Goal: Task Accomplishment & Management: Manage account settings

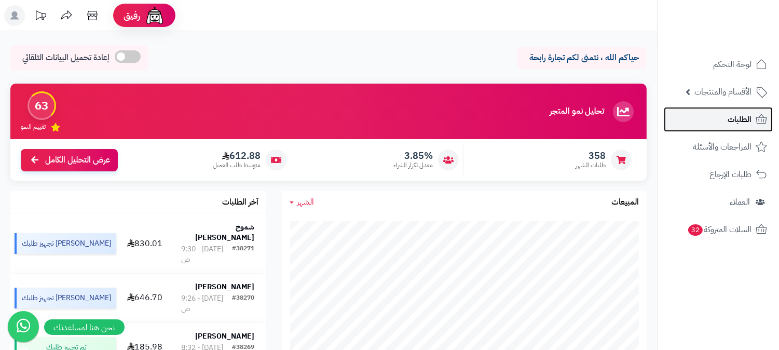
click at [755, 117] on icon at bounding box center [761, 119] width 12 height 12
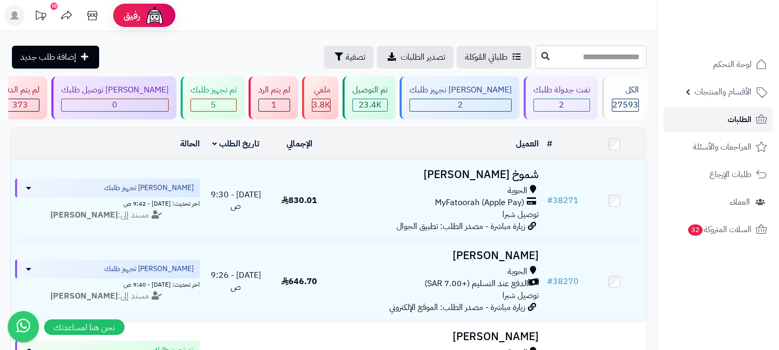
click at [744, 112] on span "الطلبات" at bounding box center [739, 119] width 24 height 15
click at [717, 116] on link "الطلبات" at bounding box center [717, 119] width 109 height 25
click at [738, 120] on span "الطلبات" at bounding box center [739, 119] width 24 height 15
click at [556, 108] on div "2" at bounding box center [561, 105] width 55 height 12
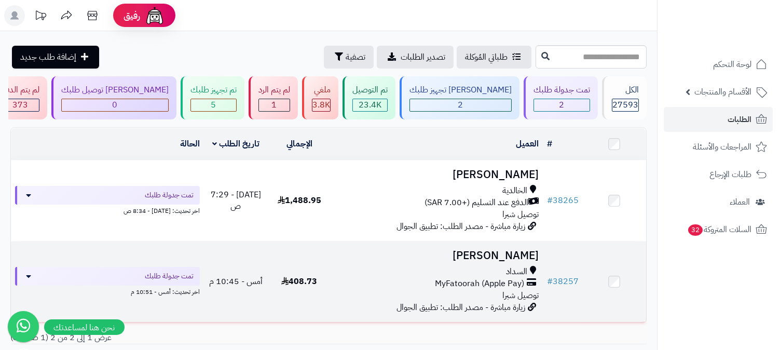
click at [491, 291] on div "السداد MyFatoorah (Apple Pay) توصيل شبرا" at bounding box center [436, 284] width 203 height 36
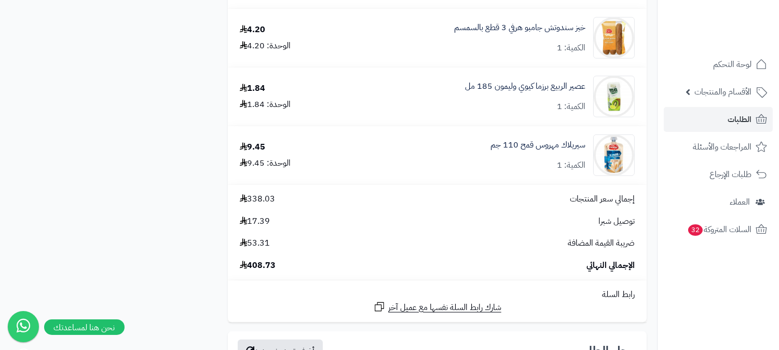
scroll to position [1729, 0]
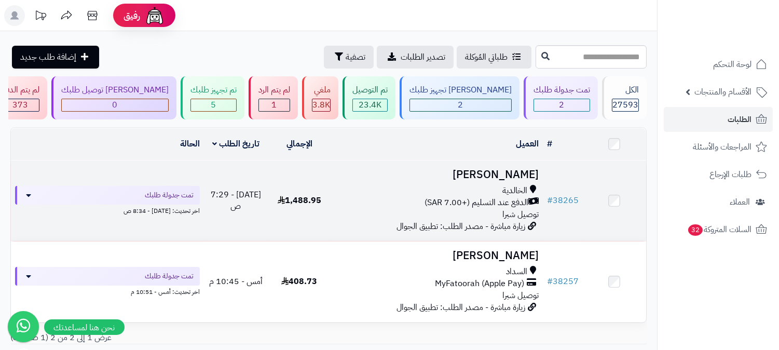
click at [509, 187] on span "الخالدية" at bounding box center [514, 191] width 25 height 12
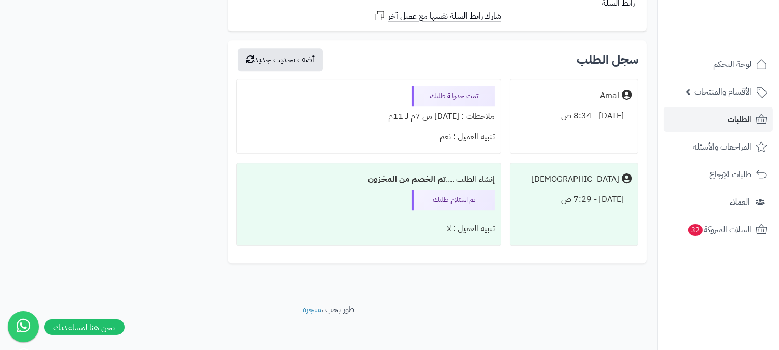
scroll to position [5359, 0]
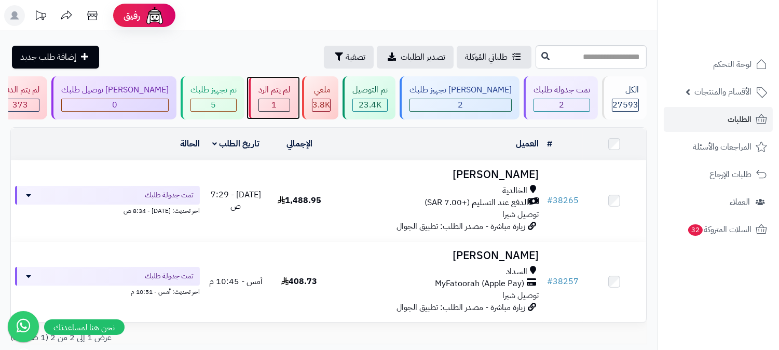
click at [289, 108] on div "1" at bounding box center [274, 105] width 31 height 12
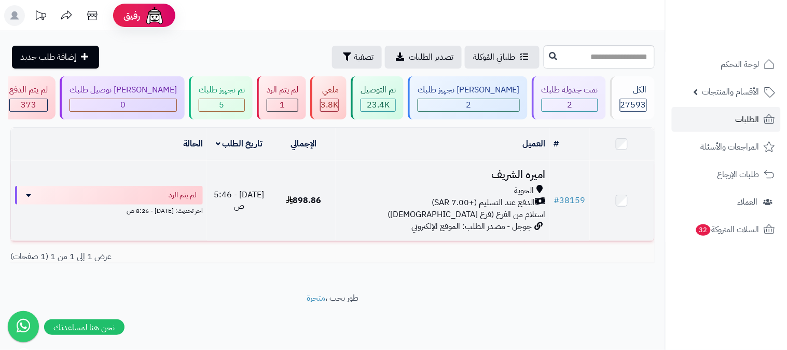
click at [496, 194] on div "الحوية" at bounding box center [443, 191] width 206 height 12
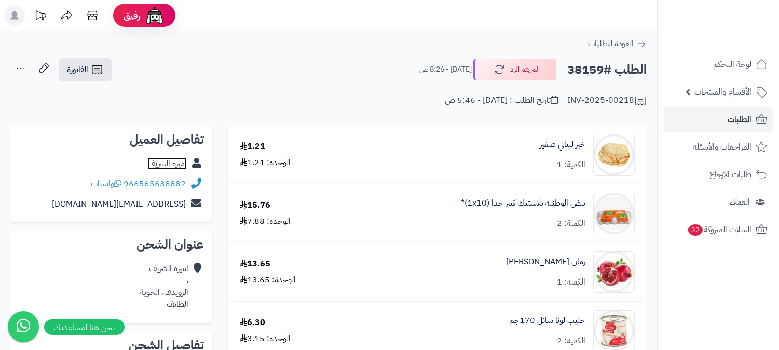
click at [174, 168] on link "اميره الشريف" at bounding box center [166, 163] width 39 height 12
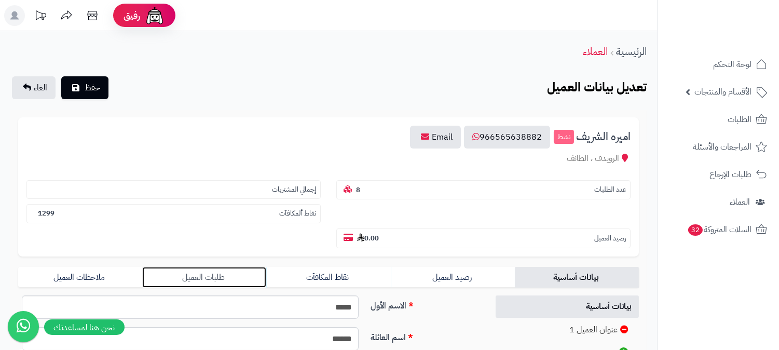
click at [200, 267] on link "طلبات العميل" at bounding box center [204, 277] width 124 height 21
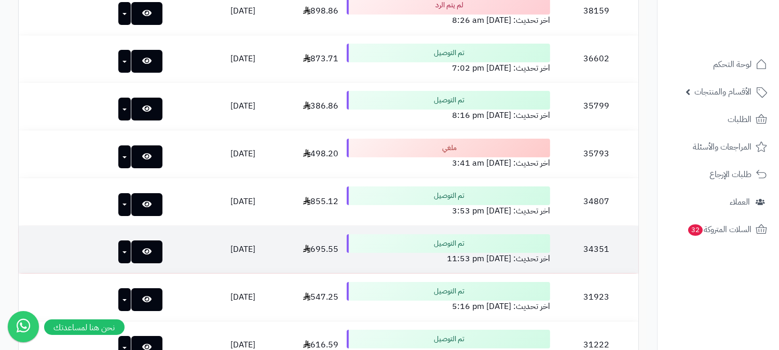
scroll to position [345, 0]
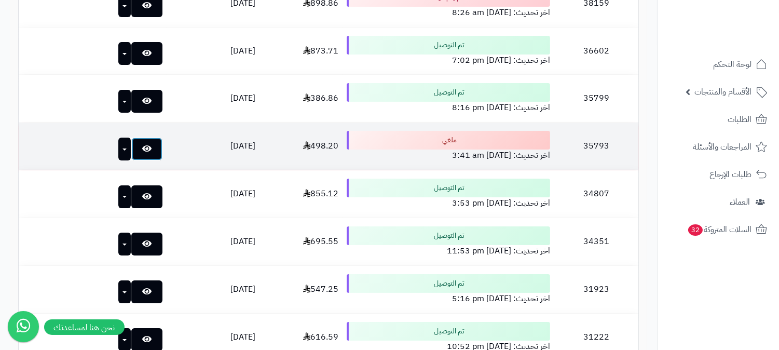
click at [142, 144] on icon at bounding box center [146, 148] width 9 height 8
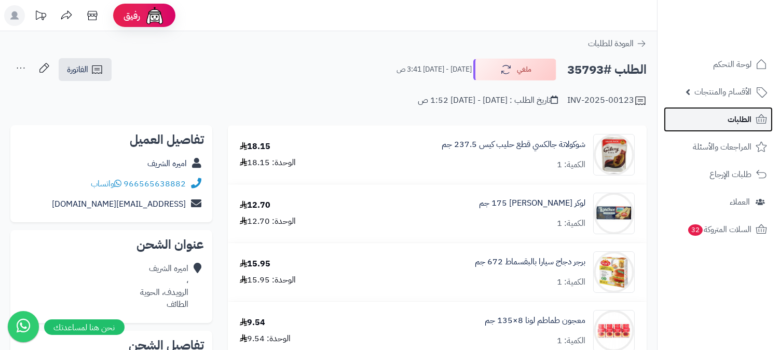
click at [728, 110] on link "الطلبات" at bounding box center [717, 119] width 109 height 25
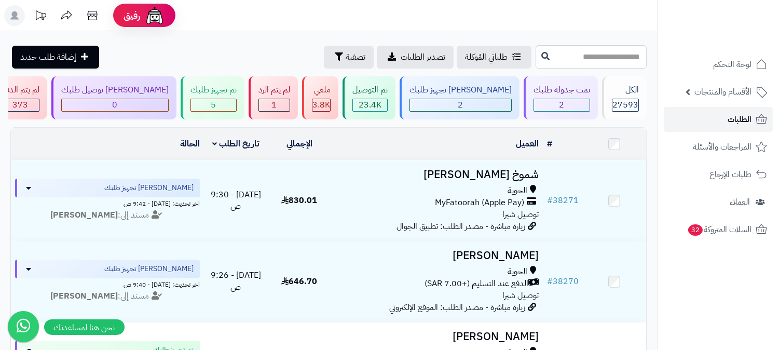
click at [702, 121] on link "الطلبات" at bounding box center [717, 119] width 109 height 25
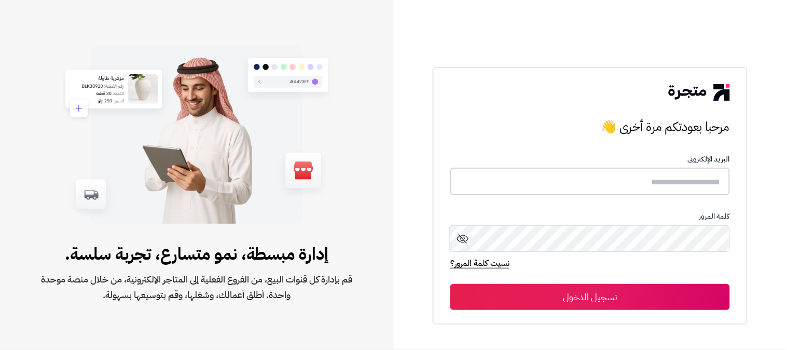
click at [667, 185] on input "text" at bounding box center [590, 181] width 280 height 27
type input "******"
click at [450, 283] on button "تسجيل الدخول" at bounding box center [590, 296] width 280 height 26
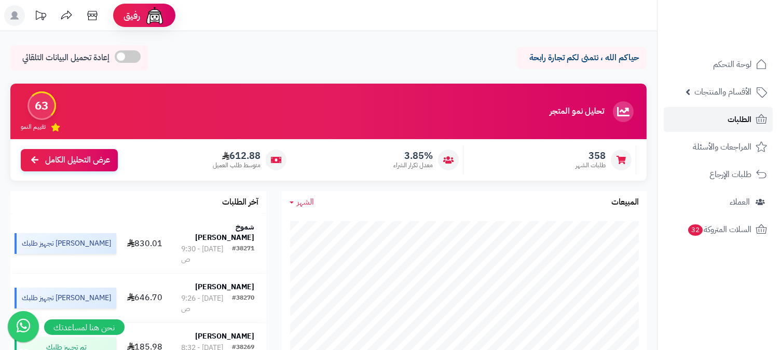
click at [734, 113] on span "الطلبات" at bounding box center [739, 119] width 24 height 15
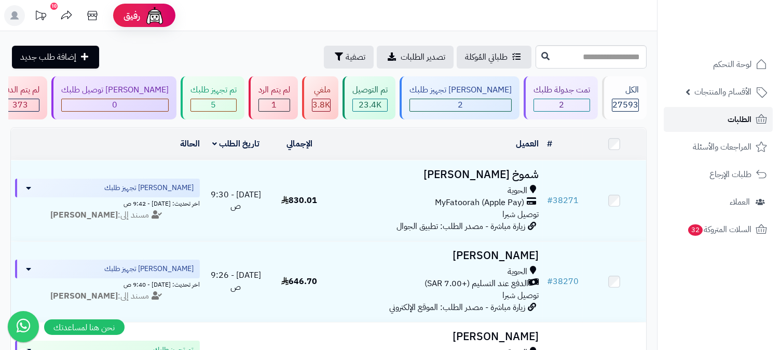
click at [743, 118] on span "الطلبات" at bounding box center [739, 119] width 24 height 15
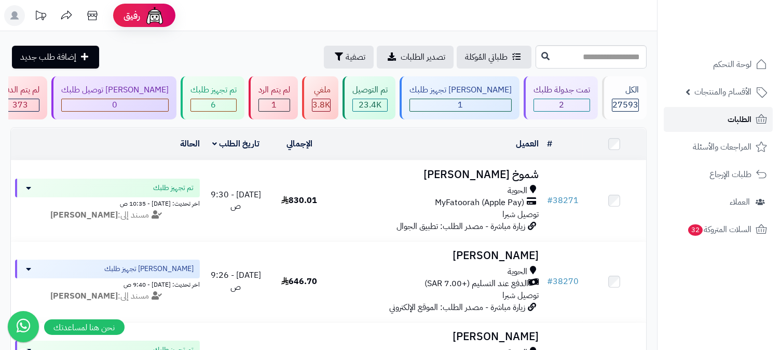
click at [706, 112] on link "الطلبات" at bounding box center [717, 119] width 109 height 25
click at [683, 120] on link "الطلبات" at bounding box center [717, 119] width 109 height 25
click at [731, 118] on span "الطلبات" at bounding box center [739, 119] width 24 height 15
click at [743, 122] on span "الطلبات" at bounding box center [739, 119] width 24 height 15
click at [749, 120] on span "الطلبات" at bounding box center [739, 119] width 24 height 15
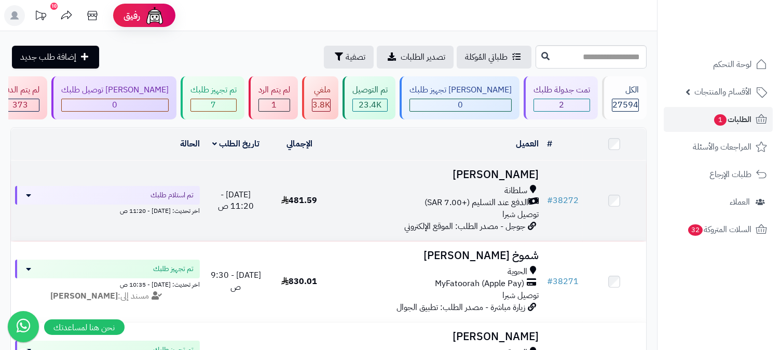
click at [509, 209] on span "توصيل شبرا" at bounding box center [520, 214] width 36 height 12
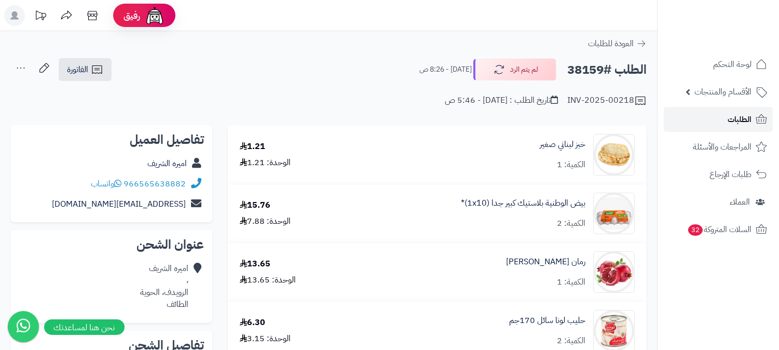
click at [733, 126] on span "الطلبات" at bounding box center [739, 119] width 24 height 15
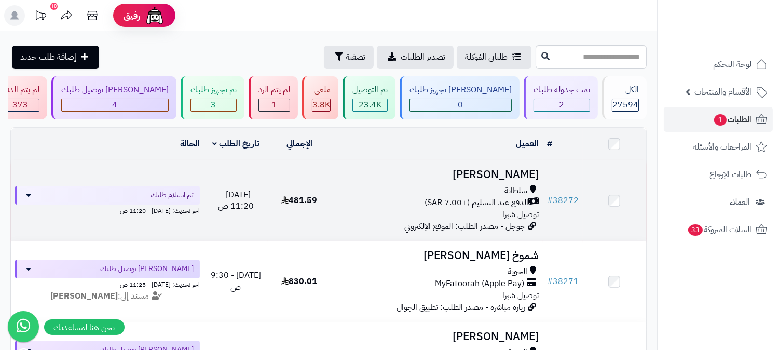
click at [484, 169] on h3 "[PERSON_NAME]" at bounding box center [436, 175] width 203 height 12
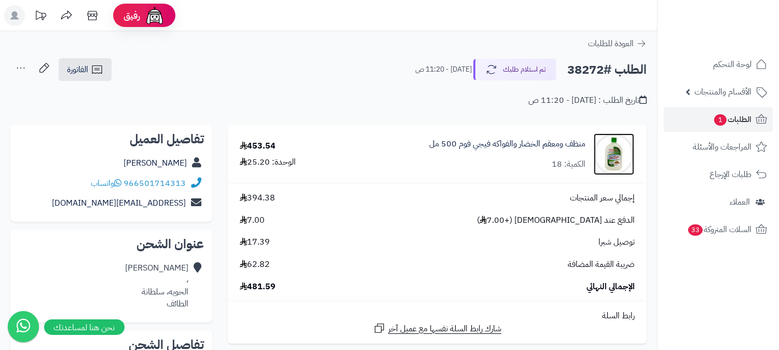
click at [610, 157] on img at bounding box center [613, 153] width 40 height 41
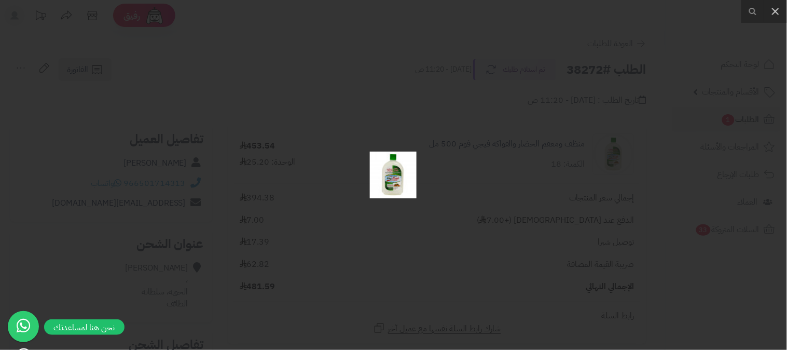
click at [390, 174] on img at bounding box center [393, 174] width 47 height 47
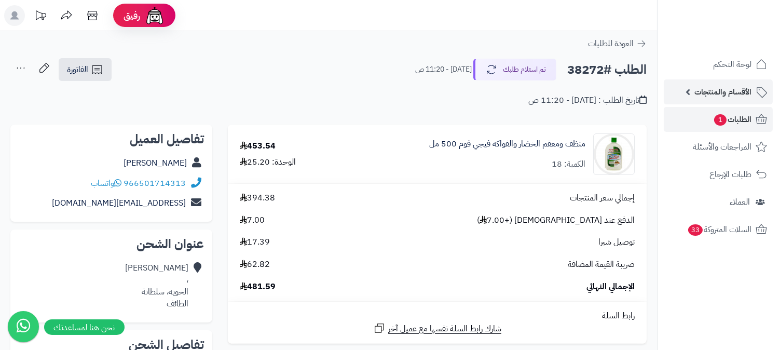
click at [727, 93] on span "الأقسام والمنتجات" at bounding box center [722, 92] width 57 height 15
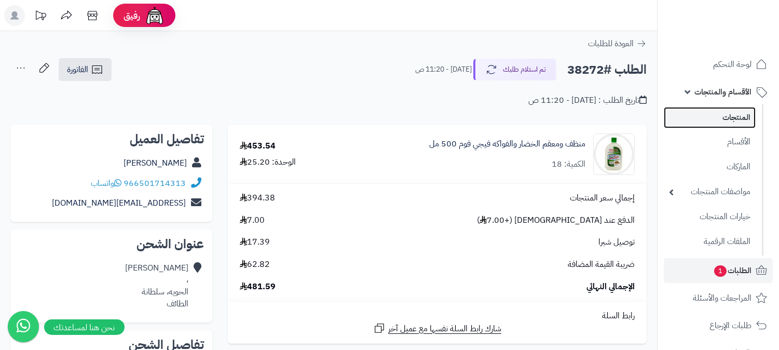
click at [729, 117] on link "المنتجات" at bounding box center [709, 117] width 92 height 21
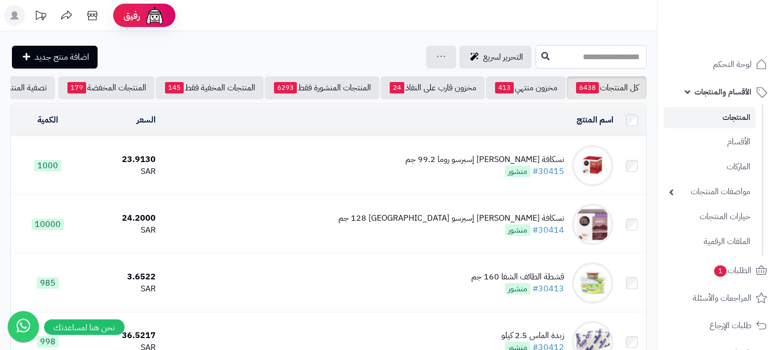
click at [553, 65] on input "text" at bounding box center [590, 56] width 111 height 23
type input "*"
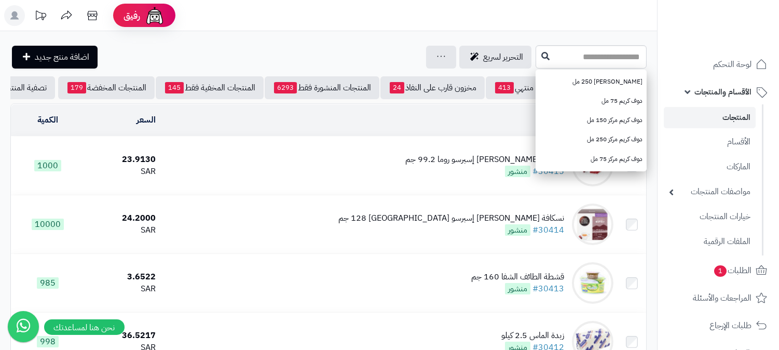
click at [717, 93] on span "الأقسام والمنتجات" at bounding box center [722, 92] width 57 height 15
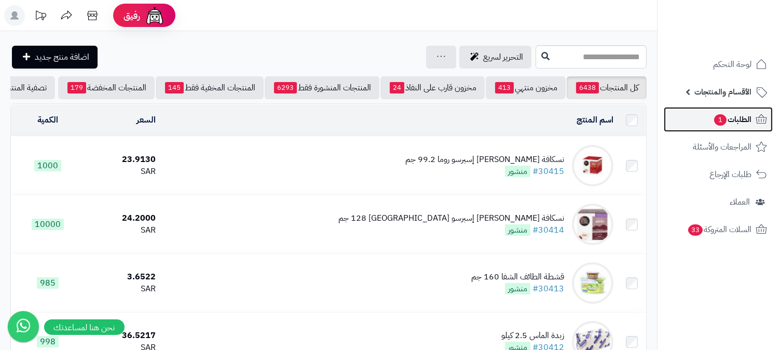
click at [729, 126] on span "الطلبات 1" at bounding box center [732, 119] width 38 height 15
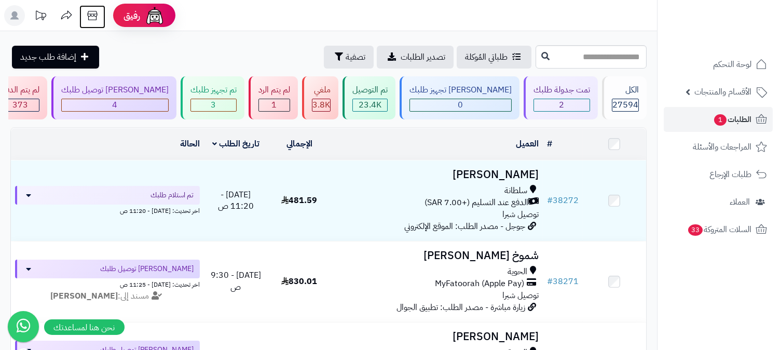
click at [95, 12] on icon at bounding box center [92, 15] width 21 height 21
click at [700, 124] on link "الطلبات 1" at bounding box center [717, 119] width 109 height 25
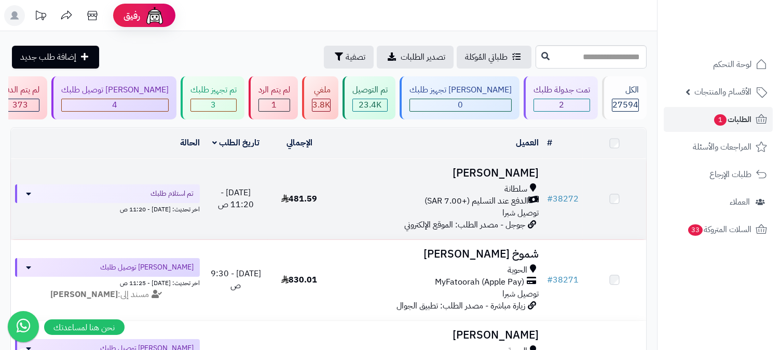
drag, startPoint x: 0, startPoint y: 0, endPoint x: 473, endPoint y: 193, distance: 510.9
click at [473, 193] on div "سلطانة" at bounding box center [436, 189] width 203 height 12
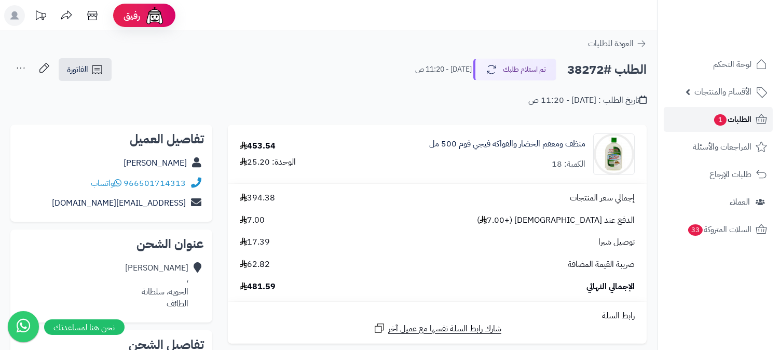
click at [737, 118] on span "الطلبات 1" at bounding box center [732, 119] width 38 height 15
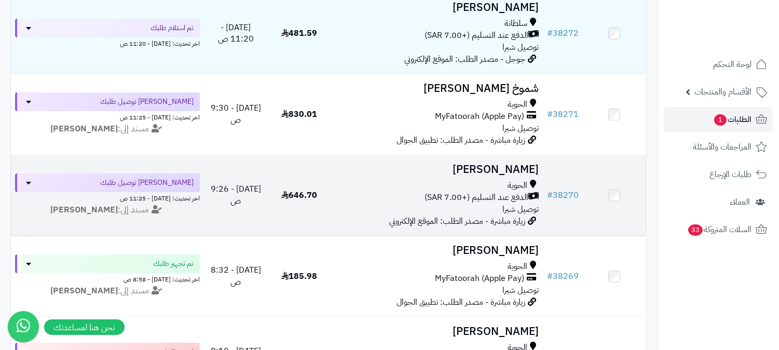
scroll to position [173, 0]
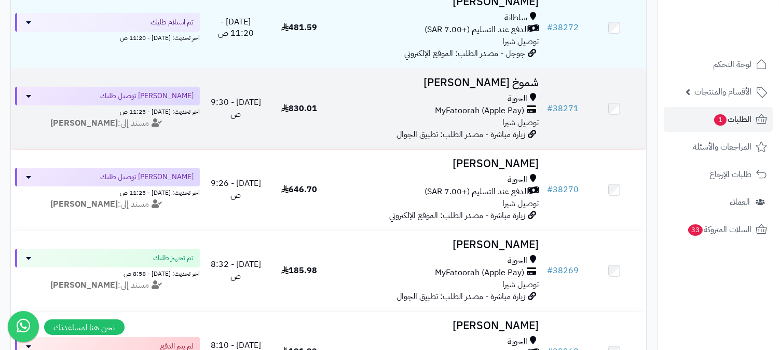
click at [515, 121] on span "توصيل شبرا" at bounding box center [520, 122] width 36 height 12
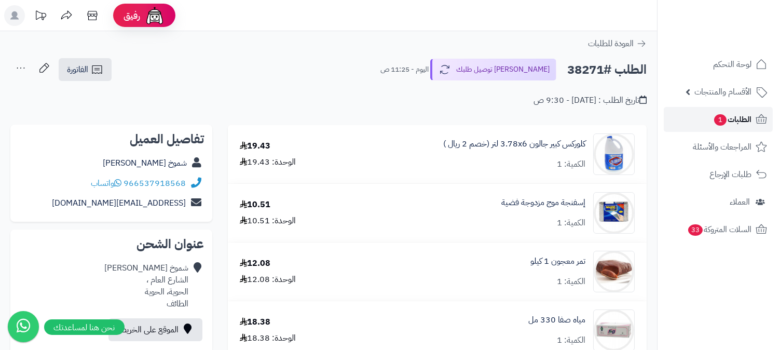
click at [742, 115] on span "الطلبات 1" at bounding box center [732, 119] width 38 height 15
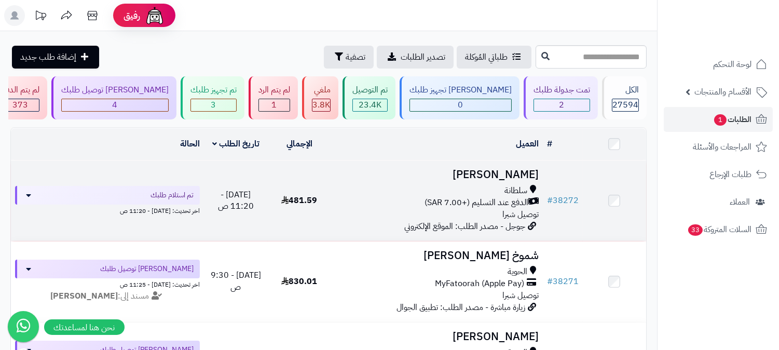
click at [503, 185] on div "سلطانة" at bounding box center [436, 191] width 203 height 12
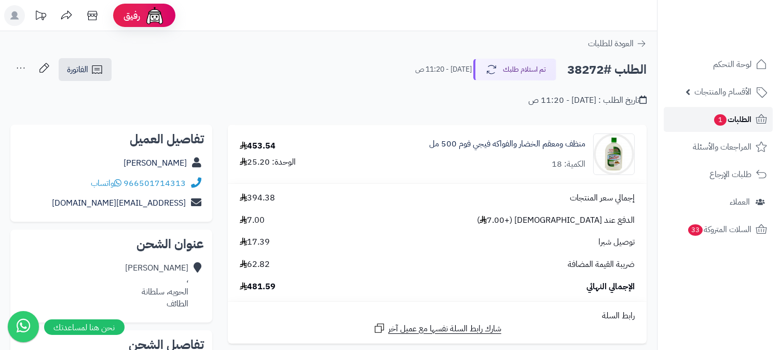
click at [698, 122] on link "الطلبات 1" at bounding box center [717, 119] width 109 height 25
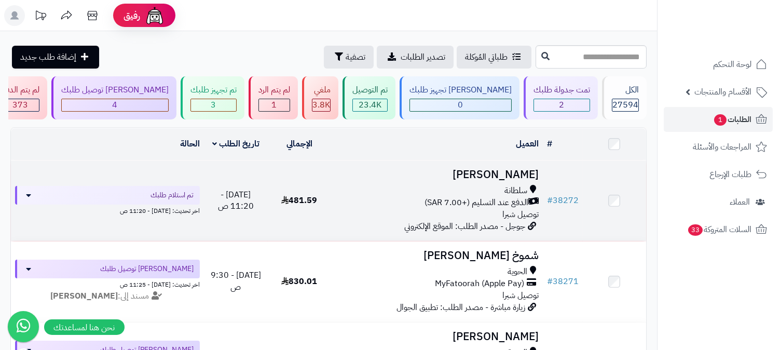
scroll to position [58, 0]
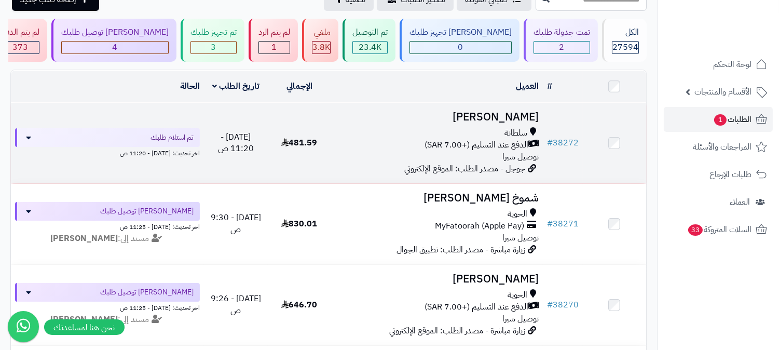
click at [497, 127] on div "سلطانة" at bounding box center [436, 133] width 203 height 12
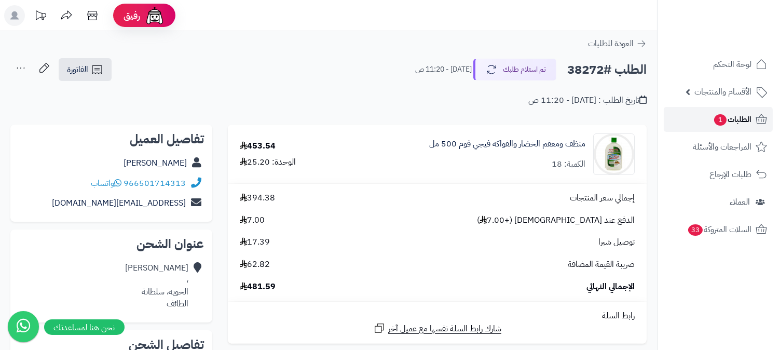
click at [737, 120] on span "الطلبات 1" at bounding box center [732, 119] width 38 height 15
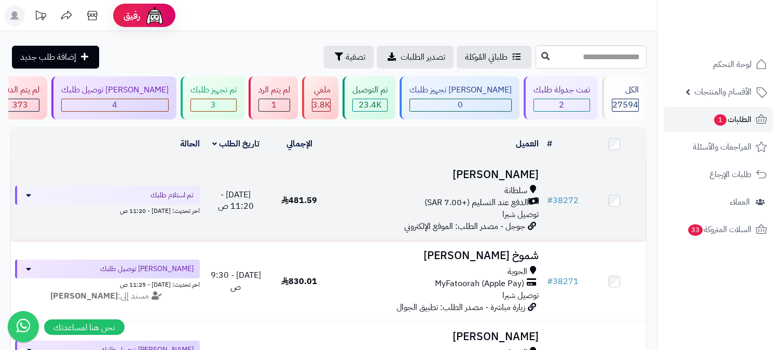
click at [480, 193] on div "سلطانة" at bounding box center [436, 191] width 203 height 12
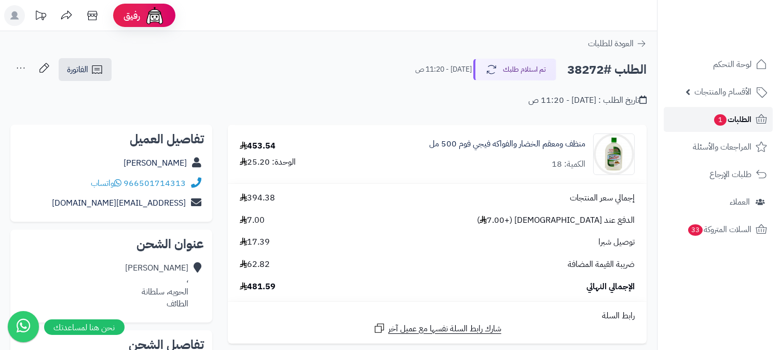
click at [724, 118] on span "1" at bounding box center [720, 119] width 12 height 11
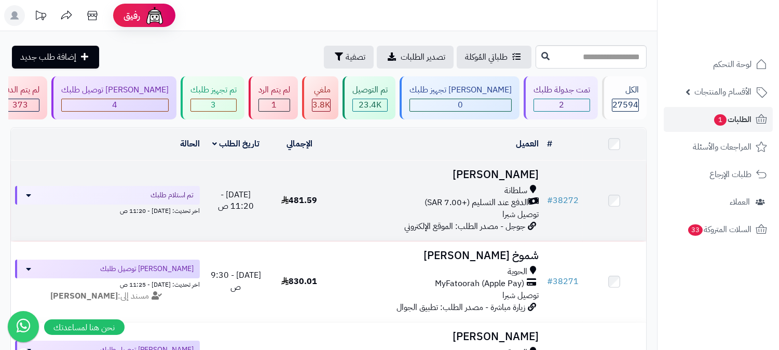
click at [473, 197] on span "الدفع عند التسليم (+7.00 SAR)" at bounding box center [476, 203] width 104 height 12
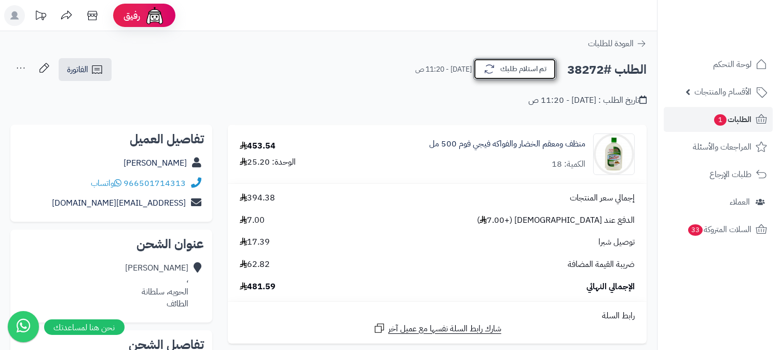
click at [521, 66] on button "تم استلام طلبك" at bounding box center [514, 69] width 83 height 22
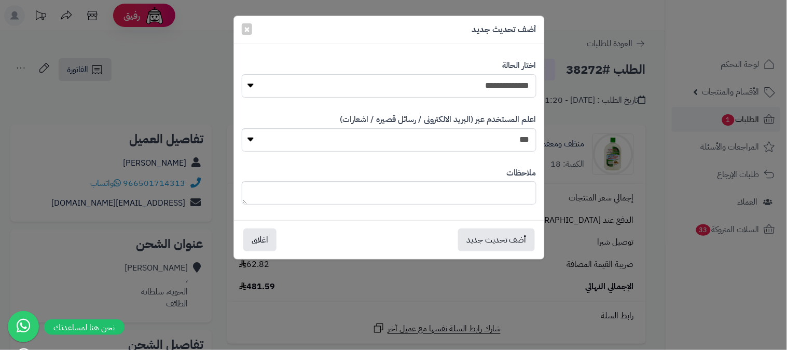
click at [512, 86] on select "**********" at bounding box center [389, 85] width 295 height 23
select select "*"
click at [242, 74] on select "**********" at bounding box center [389, 85] width 295 height 23
click at [466, 199] on textarea at bounding box center [389, 192] width 295 height 23
type textarea "**********"
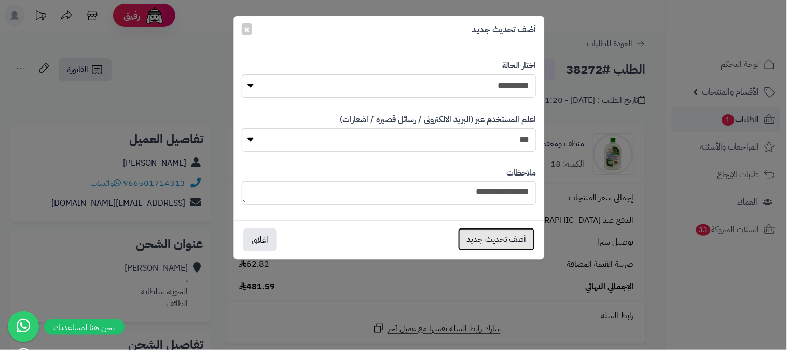
click at [492, 243] on button "أضف تحديث جديد" at bounding box center [496, 239] width 77 height 23
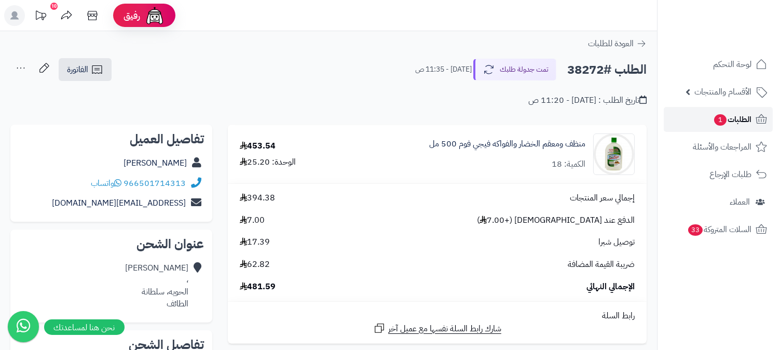
click at [729, 124] on span "الطلبات 1" at bounding box center [732, 119] width 38 height 15
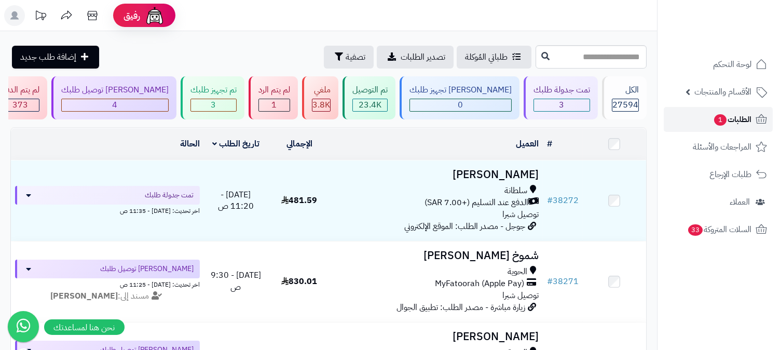
click at [740, 118] on span "الطلبات 1" at bounding box center [732, 119] width 38 height 15
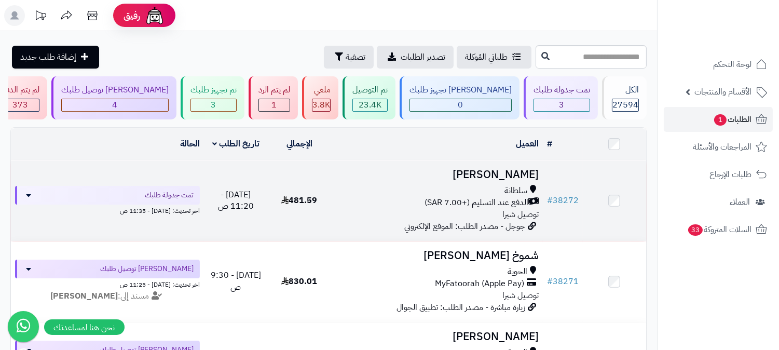
click at [502, 187] on div "سلطانة" at bounding box center [436, 191] width 203 height 12
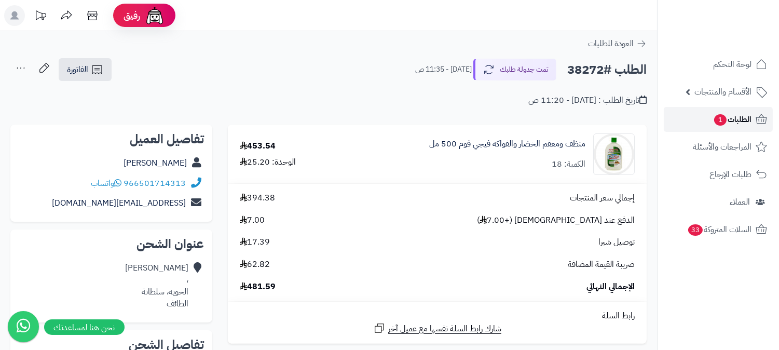
click at [729, 120] on span "الطلبات 1" at bounding box center [732, 119] width 38 height 15
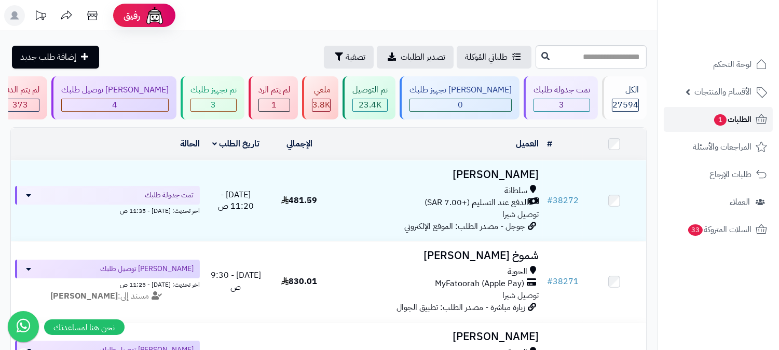
click at [749, 117] on span "الطلبات 1" at bounding box center [732, 119] width 38 height 15
click at [717, 126] on span "الطلبات 1" at bounding box center [732, 119] width 38 height 15
click at [730, 118] on span "الطلبات 1" at bounding box center [732, 119] width 38 height 15
click at [543, 53] on input "text" at bounding box center [590, 56] width 111 height 23
click at [581, 58] on input "text" at bounding box center [590, 56] width 111 height 23
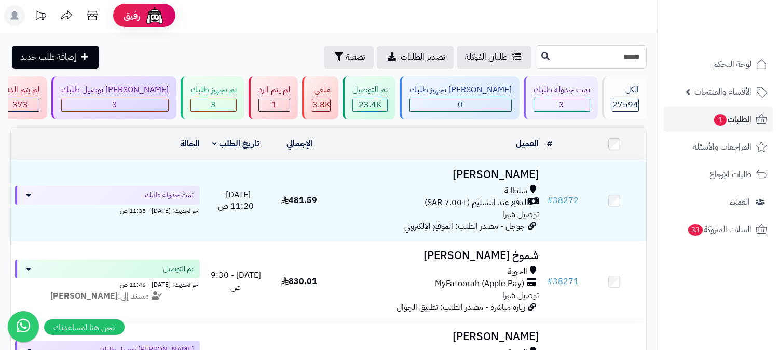
type input "*****"
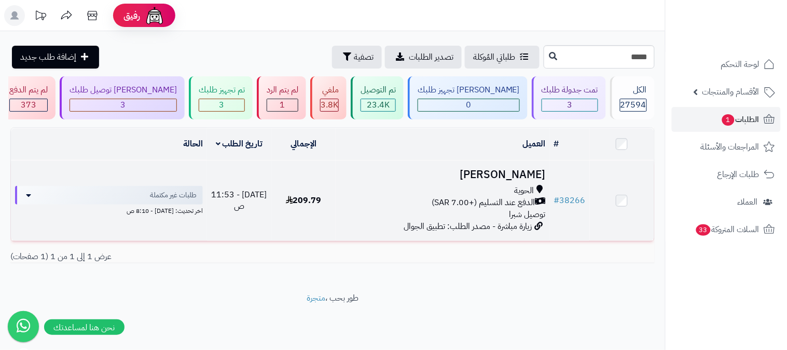
click at [512, 208] on span "توصيل شبرا" at bounding box center [527, 214] width 36 height 12
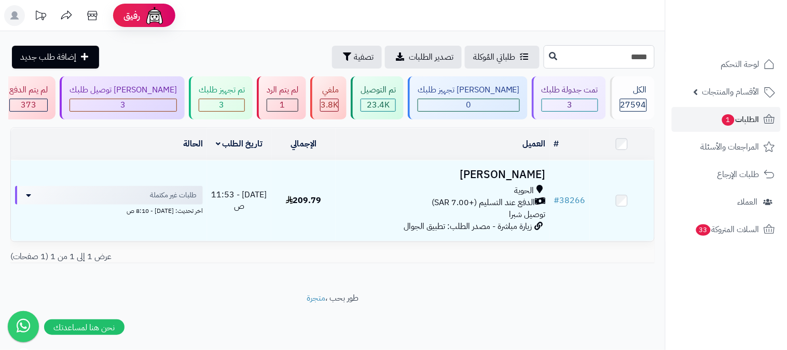
click at [602, 61] on input "*****" at bounding box center [599, 56] width 111 height 23
type input "*****"
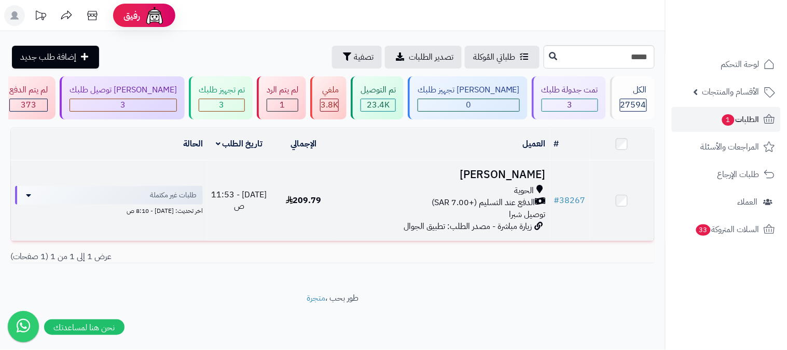
click at [520, 197] on span "الدفع عند التسليم (+7.00 SAR)" at bounding box center [484, 203] width 104 height 12
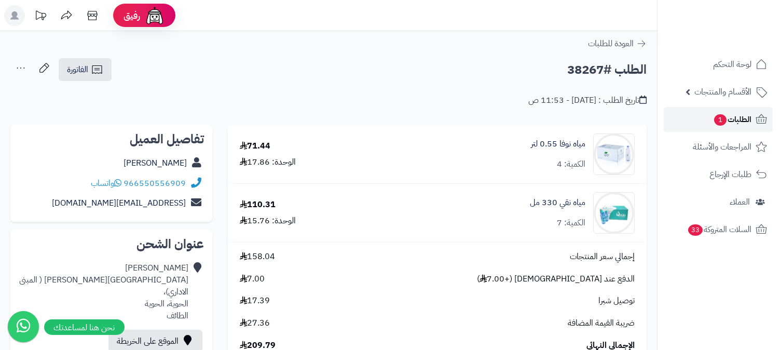
click at [746, 118] on span "الطلبات 1" at bounding box center [732, 119] width 38 height 15
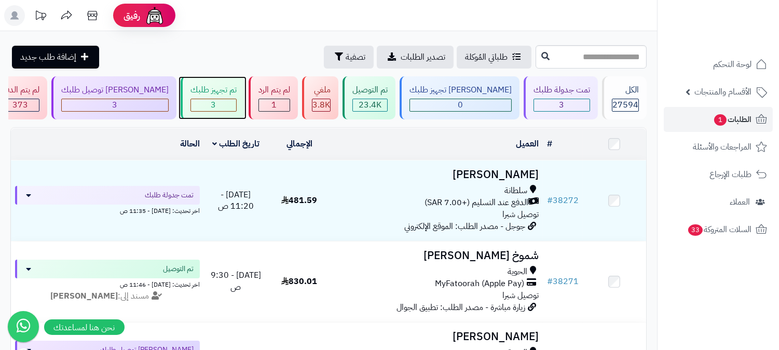
click at [236, 101] on div "3" at bounding box center [213, 105] width 45 height 12
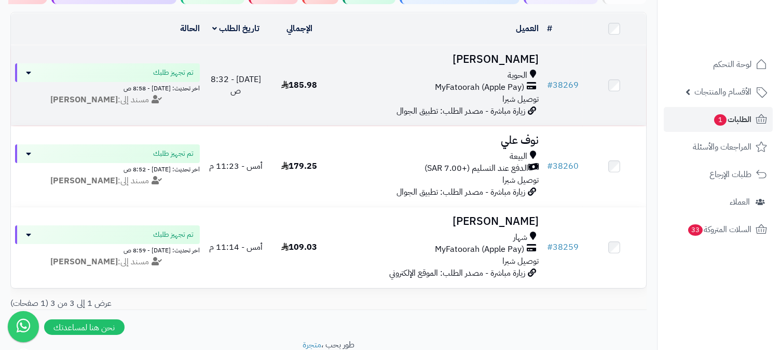
scroll to position [163, 0]
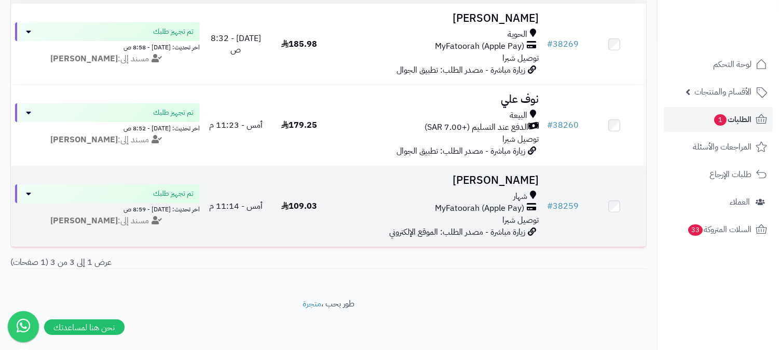
click at [482, 202] on span "MyFatoorah (Apple Pay)" at bounding box center [479, 208] width 89 height 12
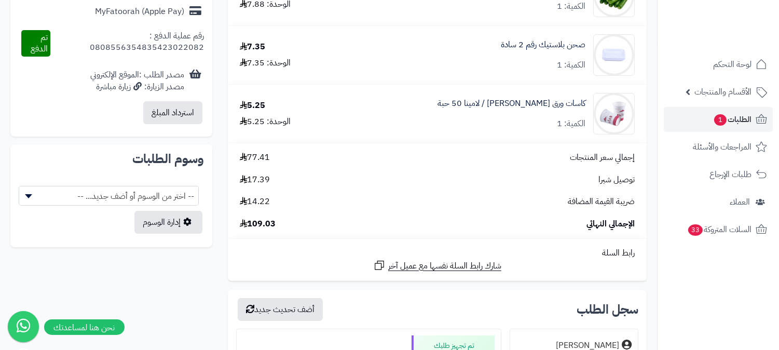
scroll to position [749, 0]
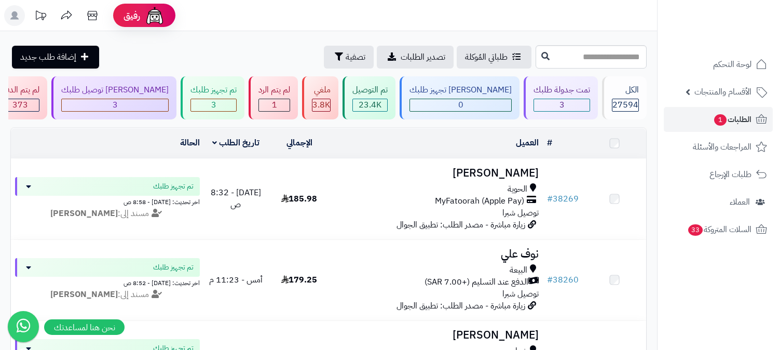
scroll to position [163, 0]
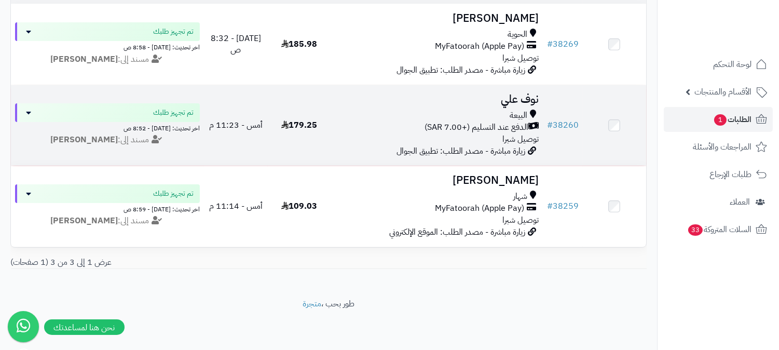
click at [497, 121] on span "الدفع عند التسليم (+7.00 SAR)" at bounding box center [476, 127] width 104 height 12
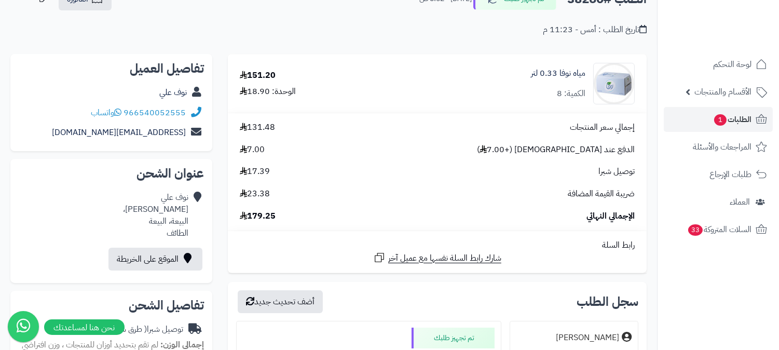
scroll to position [58, 0]
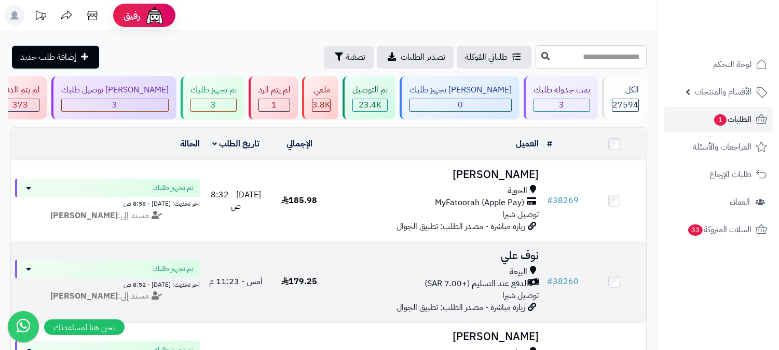
click at [490, 263] on td "نوف علي البيعة الدفع عند التسليم (+7.00 SAR) توصيل شبرا زيارة مباشرة - مصدر الط…" at bounding box center [437, 281] width 212 height 80
click at [510, 262] on td "نوف علي البيعة الدفع عند التسليم (+7.00 SAR) توصيل شبرا زيارة مباشرة - مصدر الط…" at bounding box center [437, 281] width 212 height 80
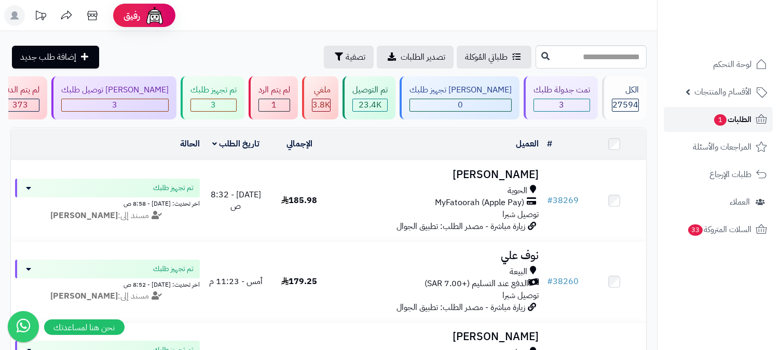
click at [728, 121] on span "الطلبات 1" at bounding box center [732, 119] width 38 height 15
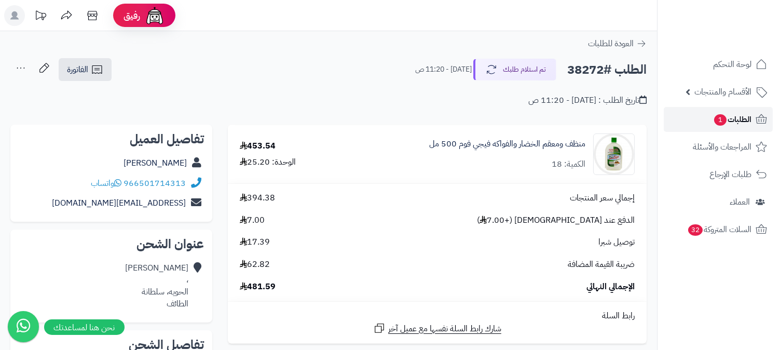
click at [738, 121] on span "الطلبات 1" at bounding box center [732, 119] width 38 height 15
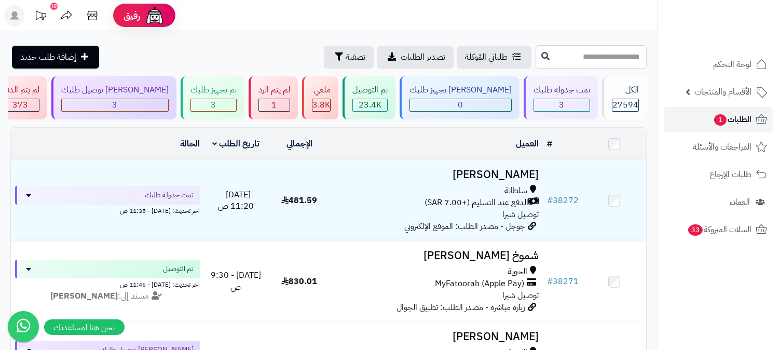
click at [733, 120] on span "الطلبات 1" at bounding box center [732, 119] width 38 height 15
click at [734, 120] on span "الطلبات 1" at bounding box center [732, 119] width 38 height 15
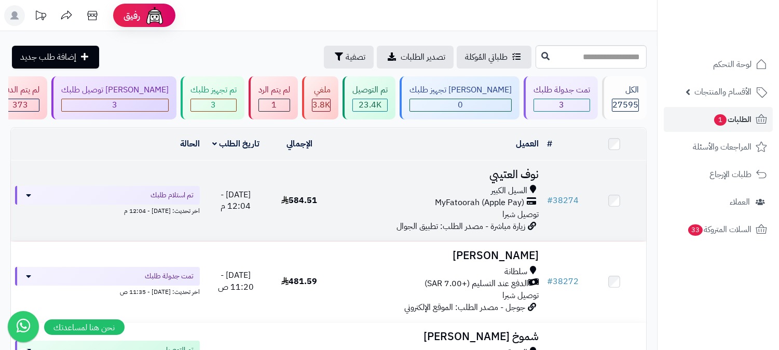
click at [495, 198] on span "MyFatoorah (Apple Pay)" at bounding box center [479, 203] width 89 height 12
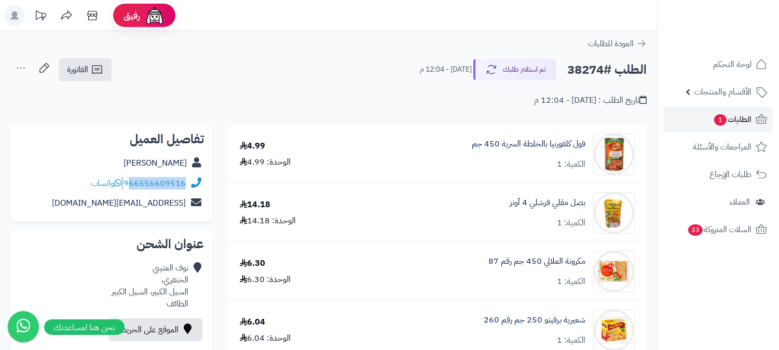
drag, startPoint x: 124, startPoint y: 182, endPoint x: 128, endPoint y: 187, distance: 6.8
click at [128, 187] on div "966556609516 واتساب" at bounding box center [138, 183] width 95 height 12
copy div "66556609516"
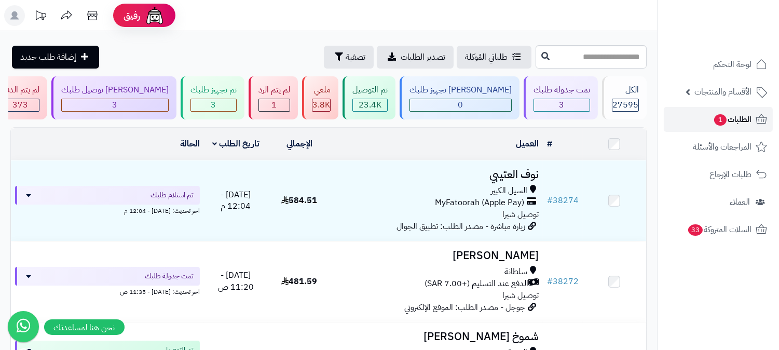
click at [737, 122] on span "الطلبات 1" at bounding box center [732, 119] width 38 height 15
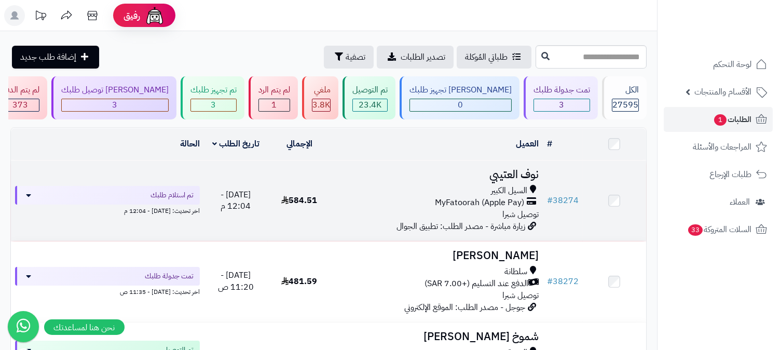
click at [493, 201] on span "MyFatoorah (Apple Pay)" at bounding box center [479, 203] width 89 height 12
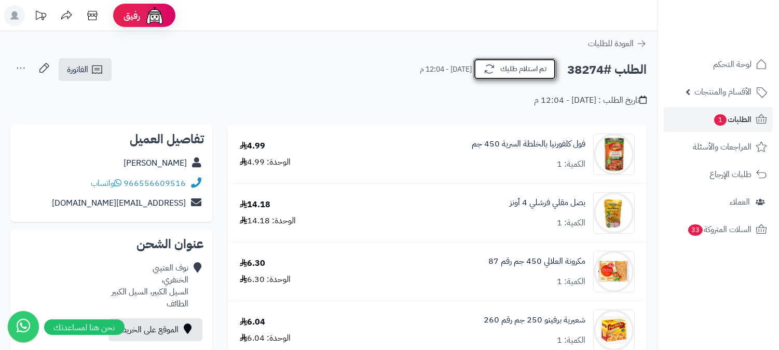
click at [490, 61] on button "تم استلام طلبك" at bounding box center [514, 69] width 83 height 22
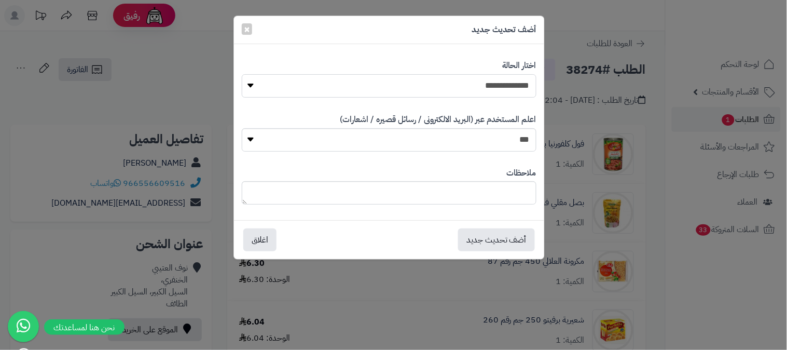
click at [488, 88] on select "**********" at bounding box center [389, 85] width 295 height 23
select select "*"
click at [242, 74] on select "**********" at bounding box center [389, 85] width 295 height 23
click at [470, 184] on textarea at bounding box center [389, 192] width 295 height 23
type textarea "****"
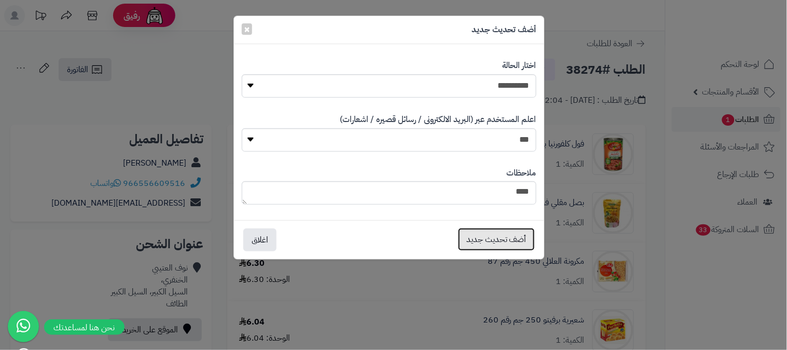
click at [490, 246] on button "أضف تحديث جديد" at bounding box center [496, 239] width 77 height 23
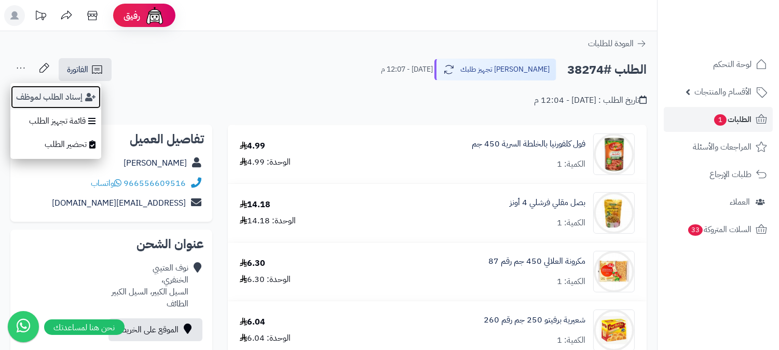
click at [49, 93] on button "إسناد الطلب لموظف" at bounding box center [55, 97] width 91 height 24
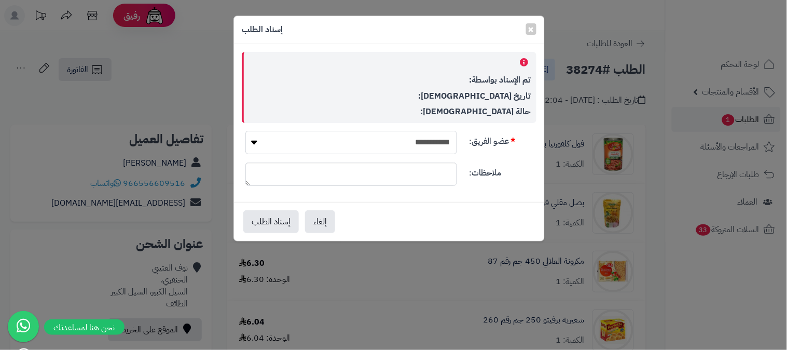
click at [441, 146] on select "**********" at bounding box center [351, 142] width 212 height 23
select select "**"
click at [245, 131] on select "**********" at bounding box center [351, 142] width 212 height 23
click at [285, 216] on button "إسناد الطلب" at bounding box center [270, 221] width 55 height 23
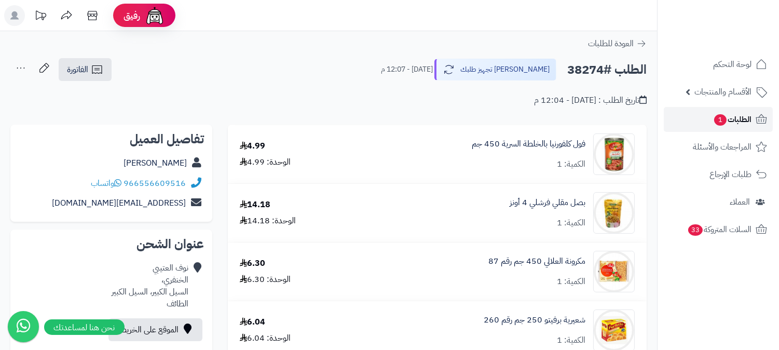
click at [730, 123] on span "الطلبات 1" at bounding box center [732, 119] width 38 height 15
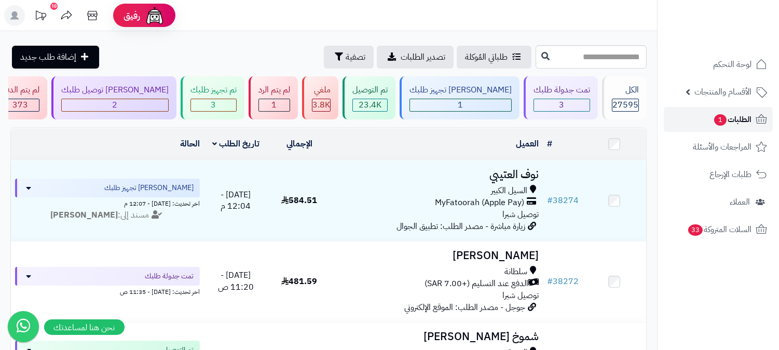
click at [732, 114] on span "الطلبات 1" at bounding box center [732, 119] width 38 height 15
click at [746, 118] on span "الطلبات 1" at bounding box center [732, 119] width 38 height 15
click at [743, 118] on span "الطلبات 1" at bounding box center [732, 119] width 38 height 15
click at [289, 106] on div "1" at bounding box center [274, 105] width 31 height 12
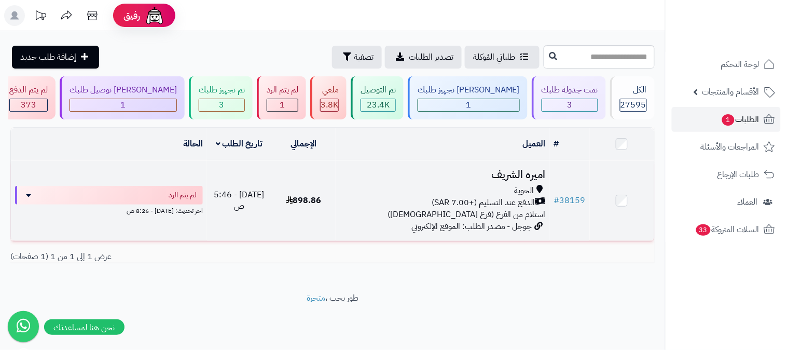
click at [510, 197] on span "الدفع عند التسليم (+7.00 SAR)" at bounding box center [484, 203] width 104 height 12
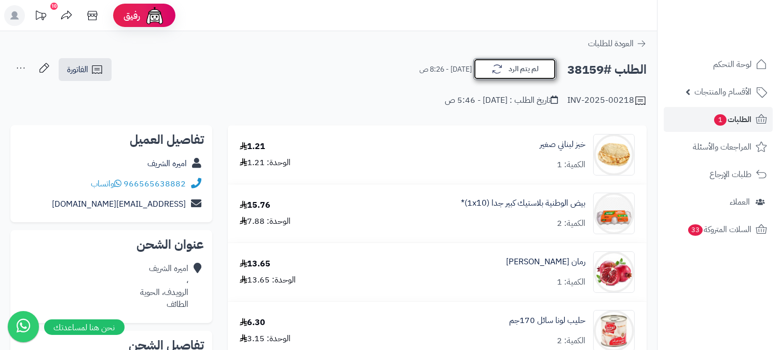
click at [519, 71] on button "لم يتم الرد" at bounding box center [514, 69] width 83 height 22
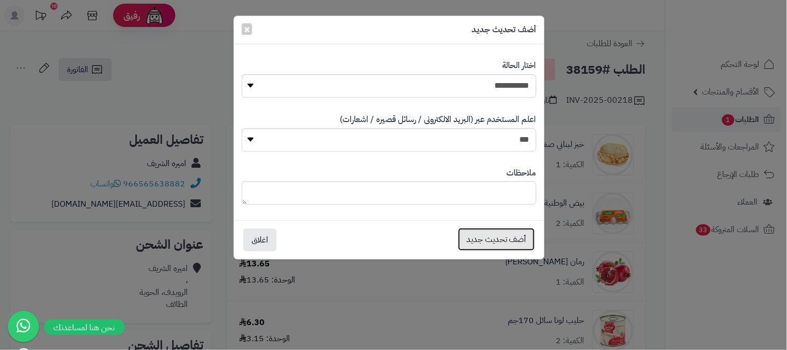
click at [506, 241] on button "أضف تحديث جديد" at bounding box center [496, 239] width 77 height 23
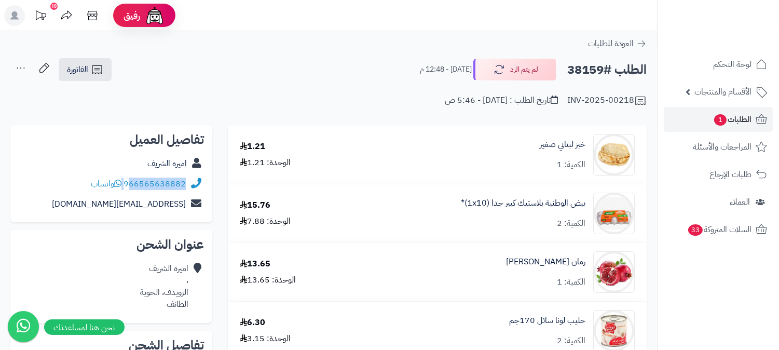
drag, startPoint x: 124, startPoint y: 182, endPoint x: 131, endPoint y: 184, distance: 6.4
click at [131, 184] on div "966565638882 واتساب" at bounding box center [138, 184] width 95 height 12
copy div "66565638882"
click at [727, 124] on span "الطلبات 1" at bounding box center [732, 119] width 38 height 15
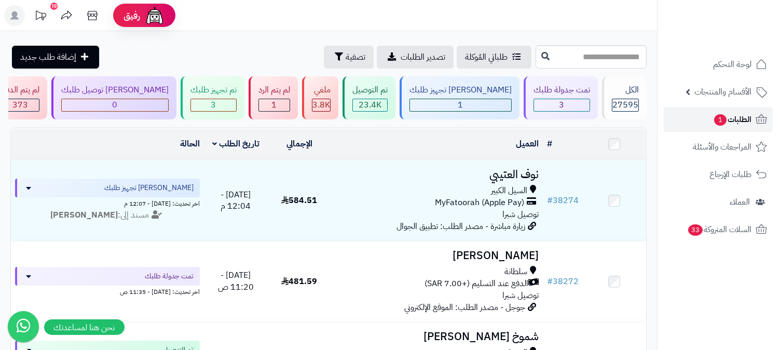
click at [734, 123] on span "الطلبات 1" at bounding box center [732, 119] width 38 height 15
